Goal: Navigation & Orientation: Understand site structure

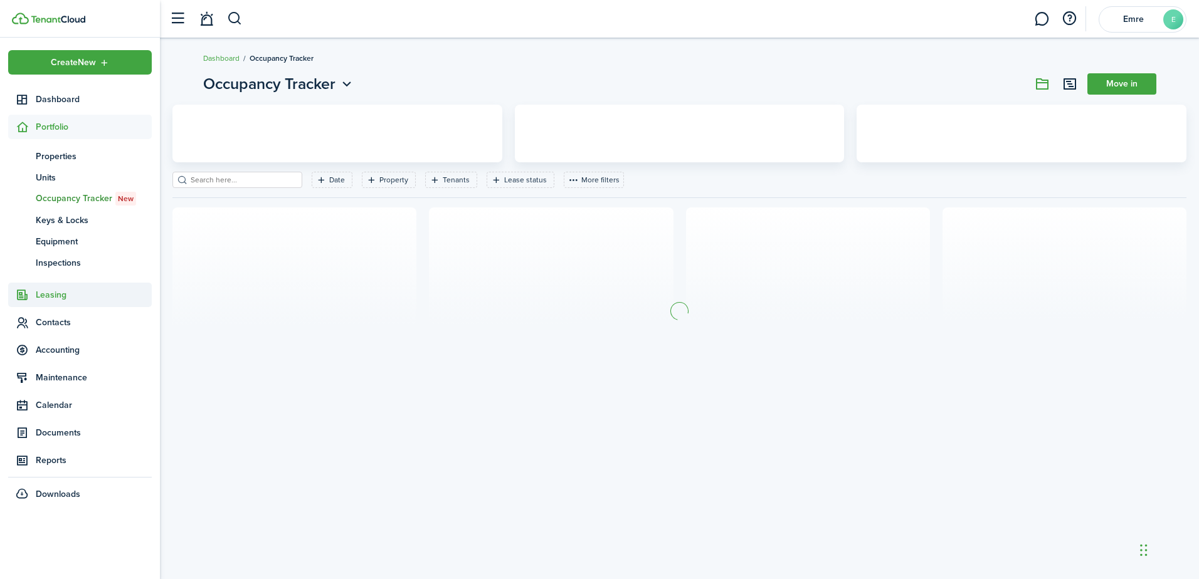
click at [66, 298] on span "Leasing" at bounding box center [94, 294] width 116 height 13
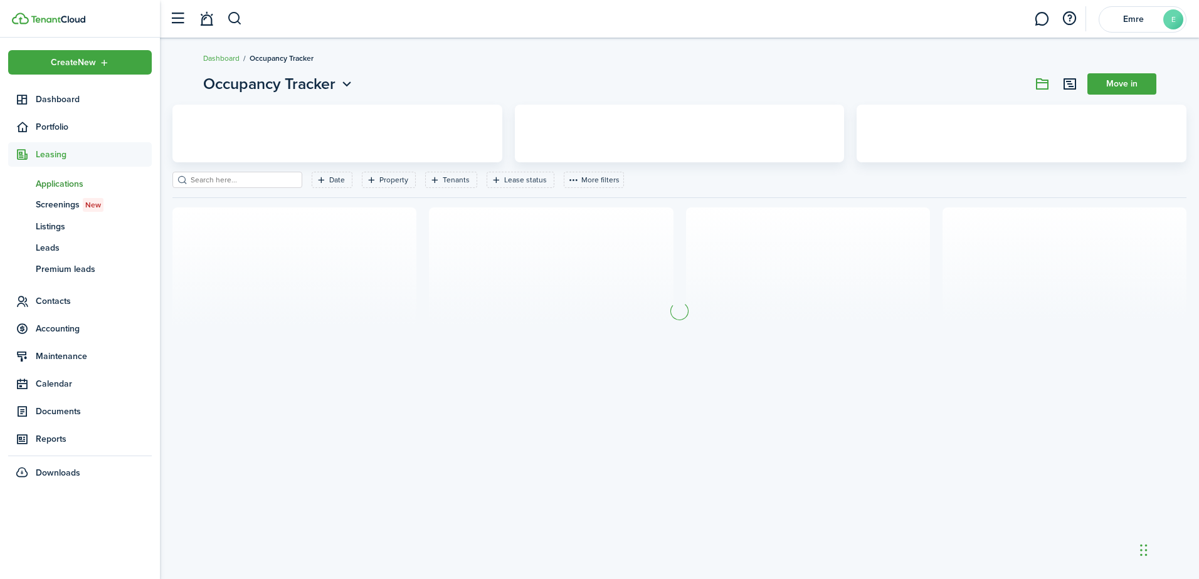
click at [62, 185] on span "Applications" at bounding box center [94, 183] width 116 height 13
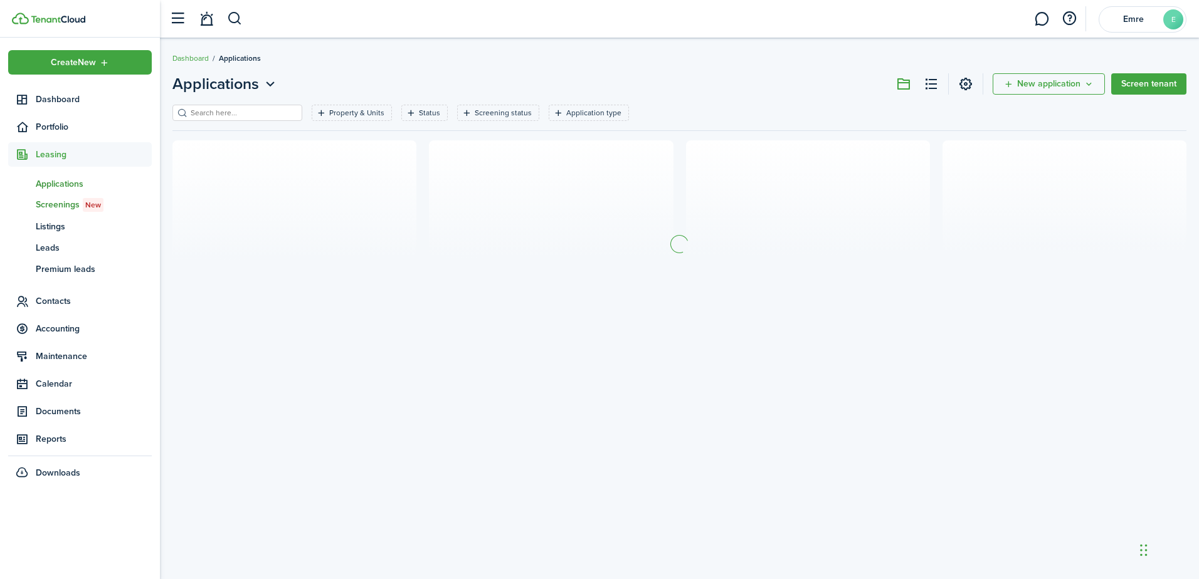
click at [60, 211] on span "Screenings New" at bounding box center [94, 205] width 116 height 14
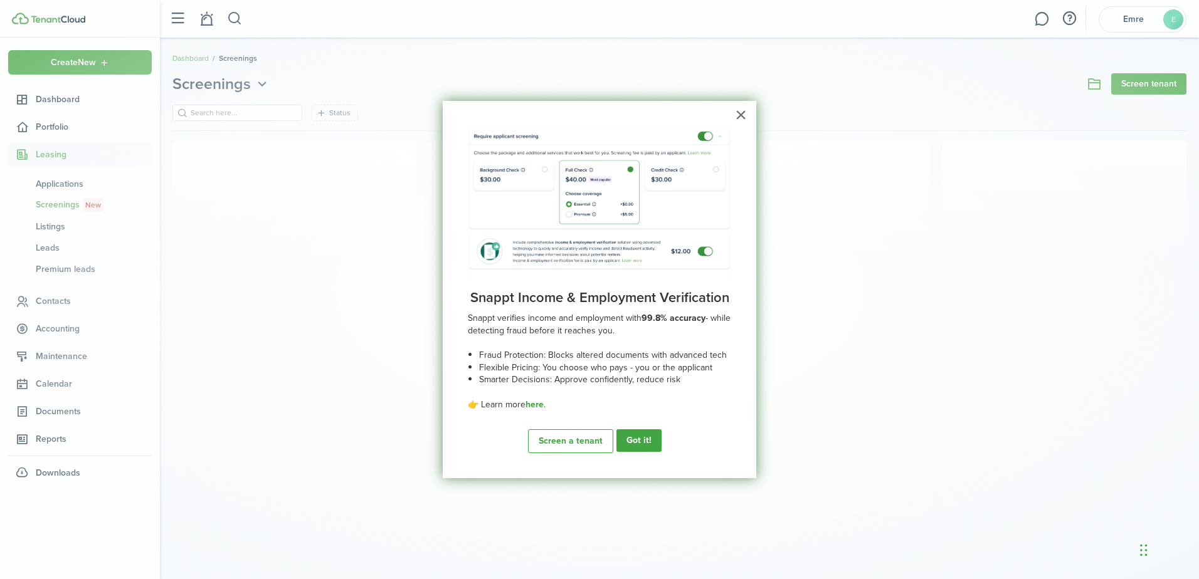
click at [65, 228] on div "Loading" at bounding box center [599, 289] width 1199 height 579
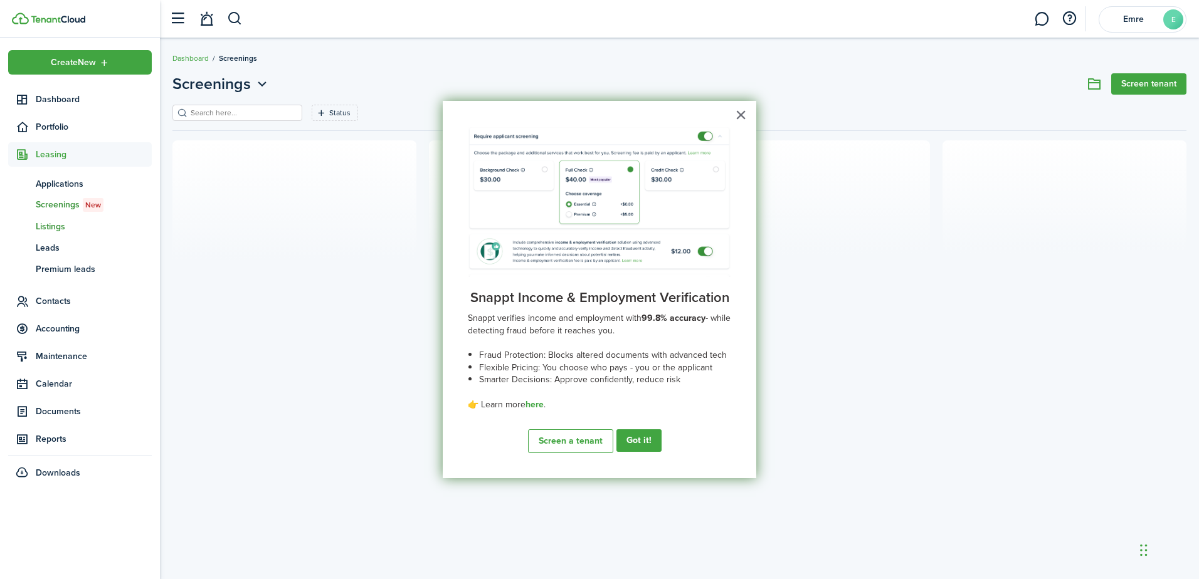
click at [60, 226] on span "Listings" at bounding box center [94, 226] width 116 height 13
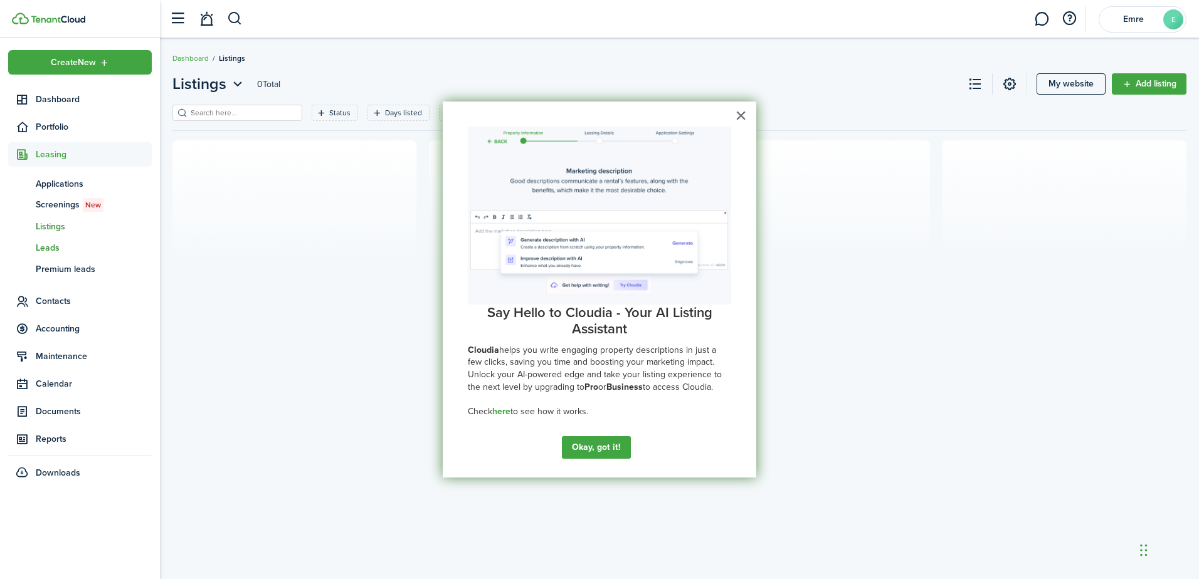
click at [60, 245] on span "Leads" at bounding box center [94, 247] width 116 height 13
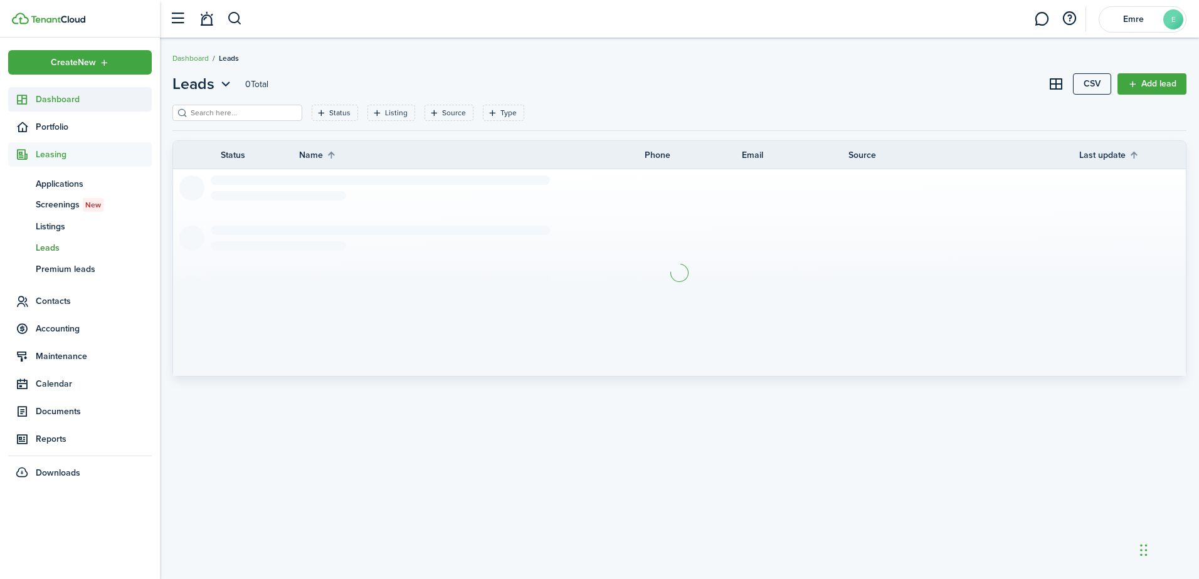
click at [53, 102] on span "Dashboard" at bounding box center [94, 99] width 116 height 13
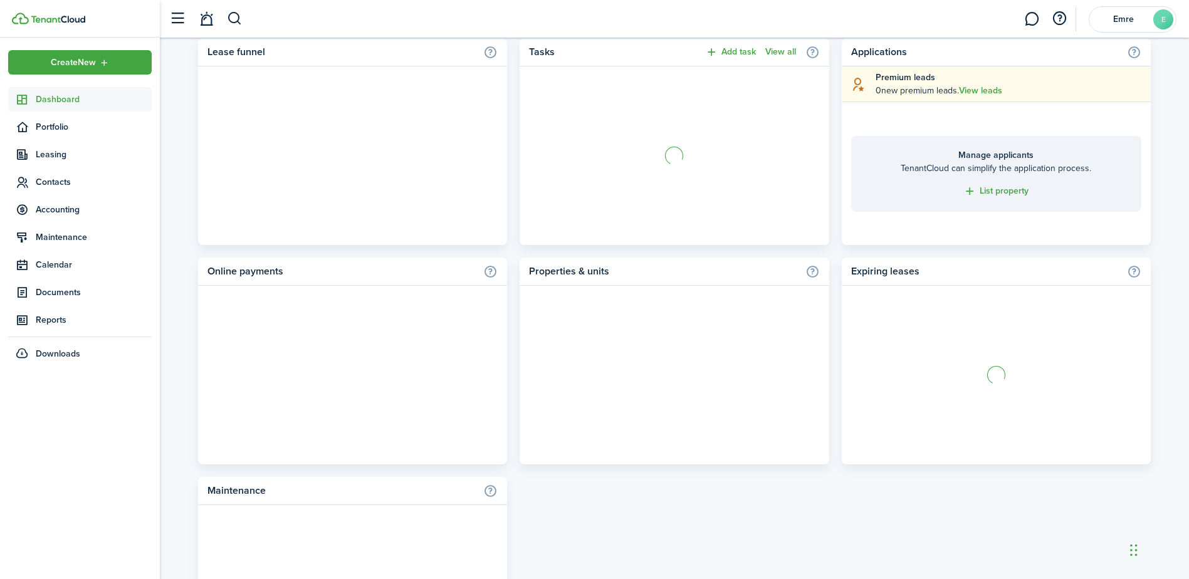
scroll to position [564, 0]
